Goal: Task Accomplishment & Management: Manage account settings

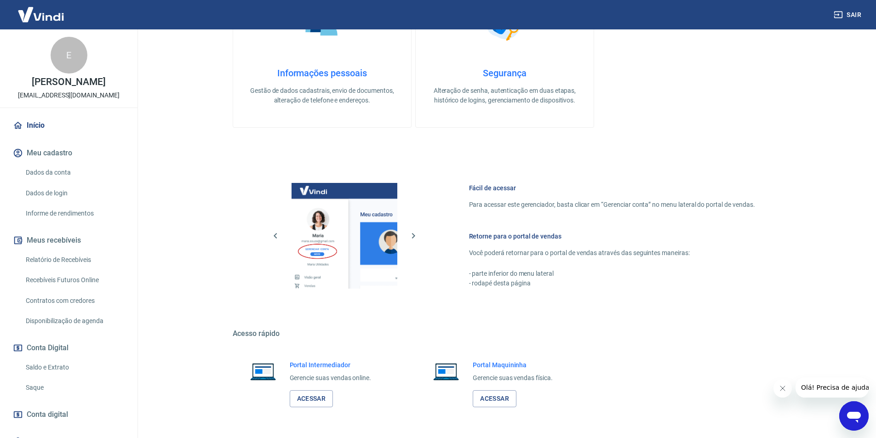
scroll to position [351, 0]
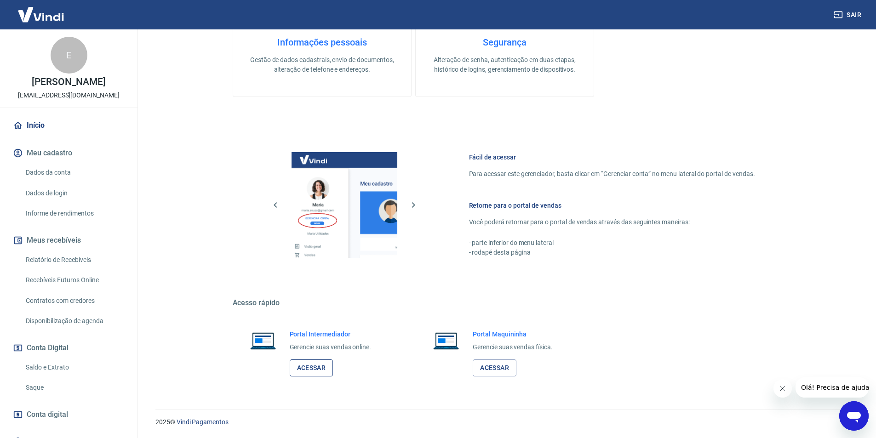
click at [313, 367] on link "Acessar" at bounding box center [312, 368] width 44 height 17
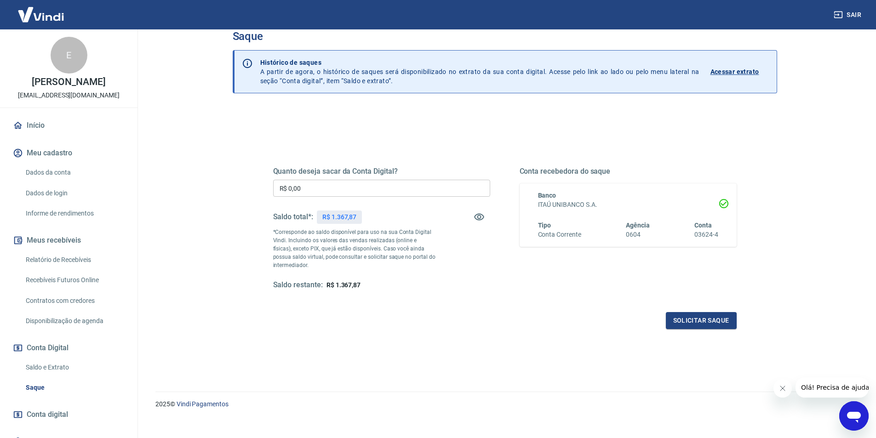
scroll to position [28, 0]
